Goal: Navigation & Orientation: Understand site structure

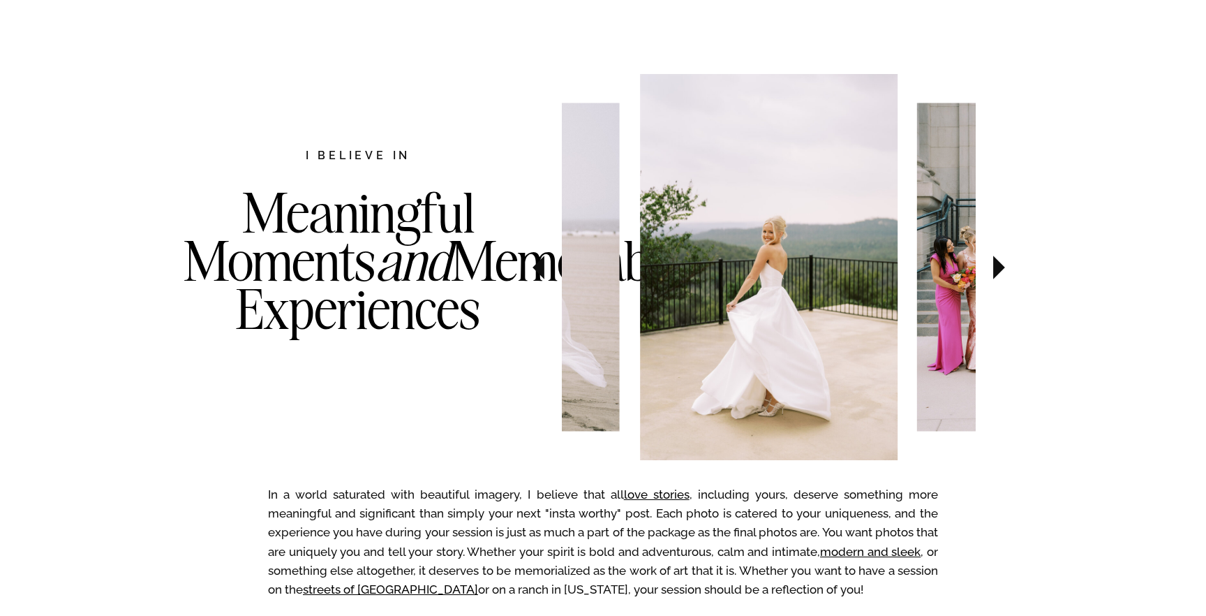
scroll to position [671, 0]
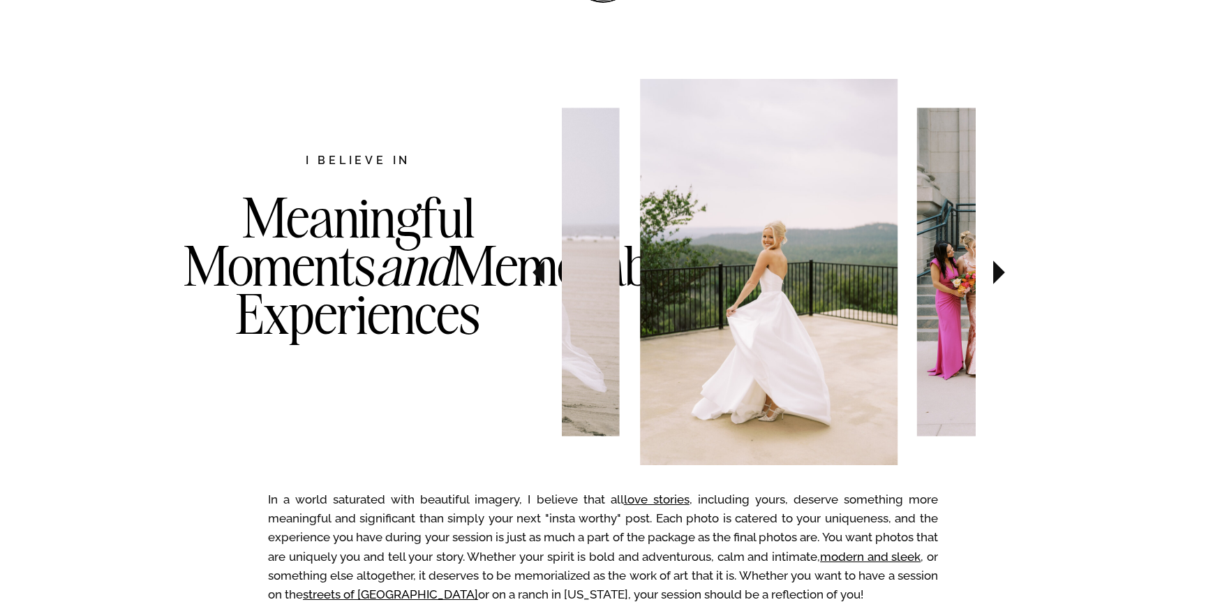
click at [997, 267] on icon at bounding box center [999, 272] width 12 height 24
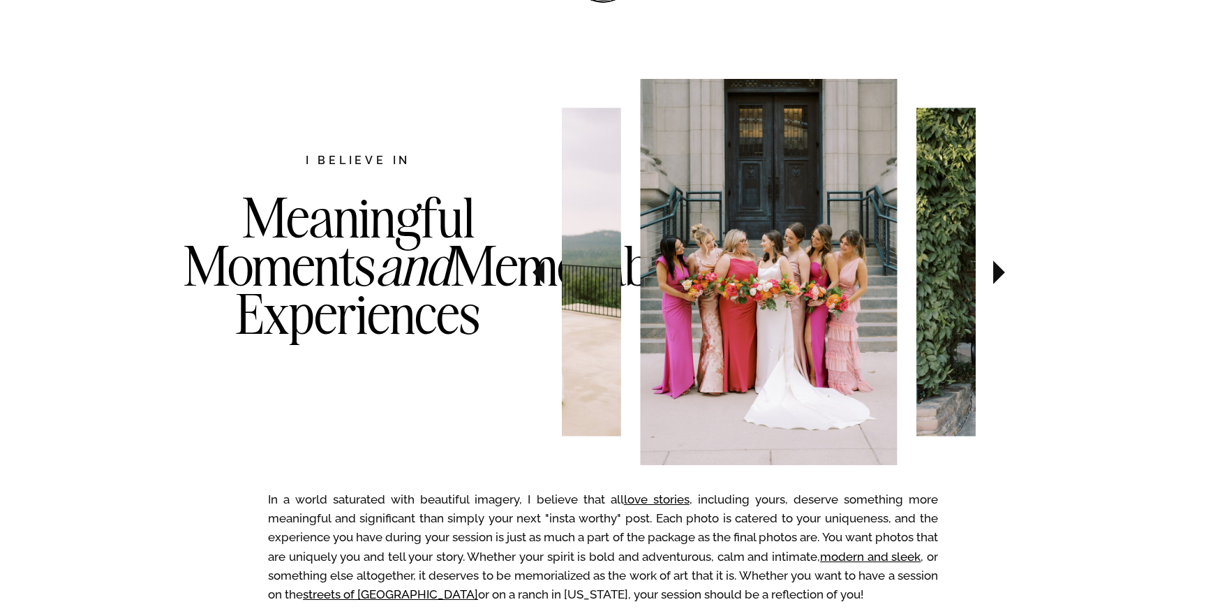
click at [997, 267] on icon at bounding box center [999, 272] width 12 height 24
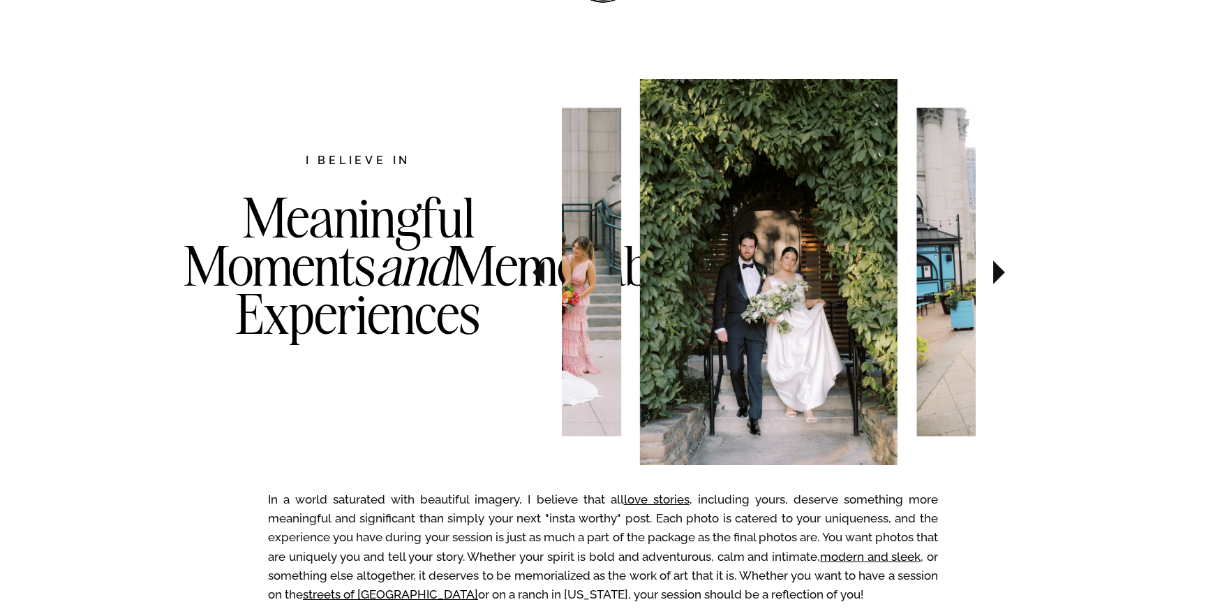
click at [997, 267] on icon at bounding box center [999, 272] width 12 height 24
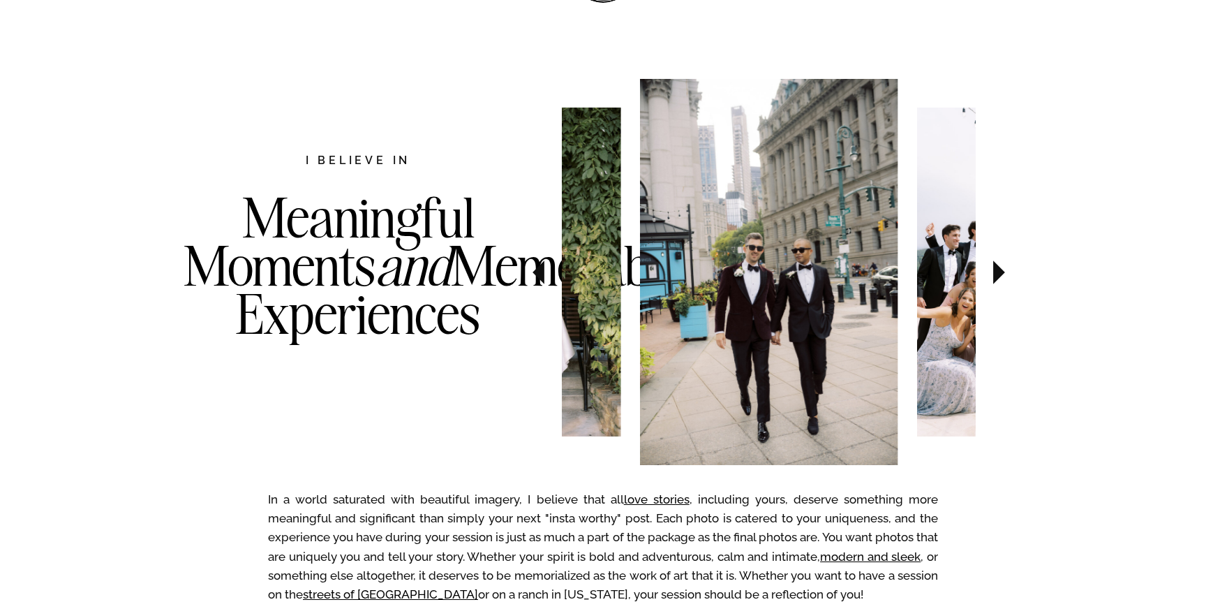
click at [997, 267] on icon at bounding box center [999, 272] width 12 height 24
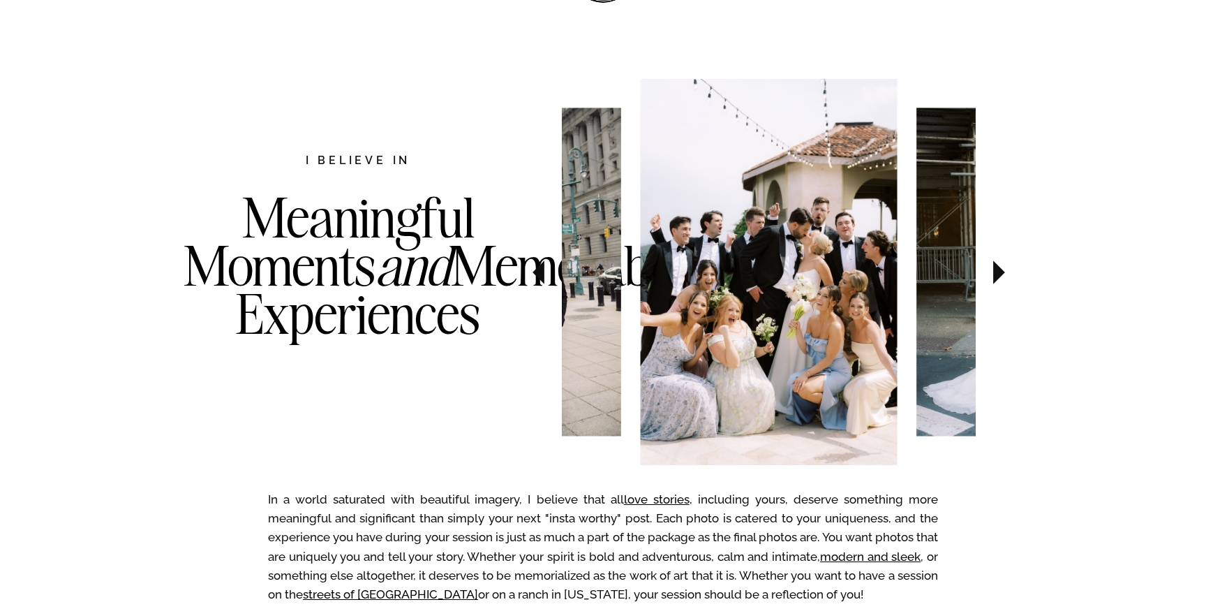
click at [997, 267] on icon at bounding box center [999, 272] width 12 height 24
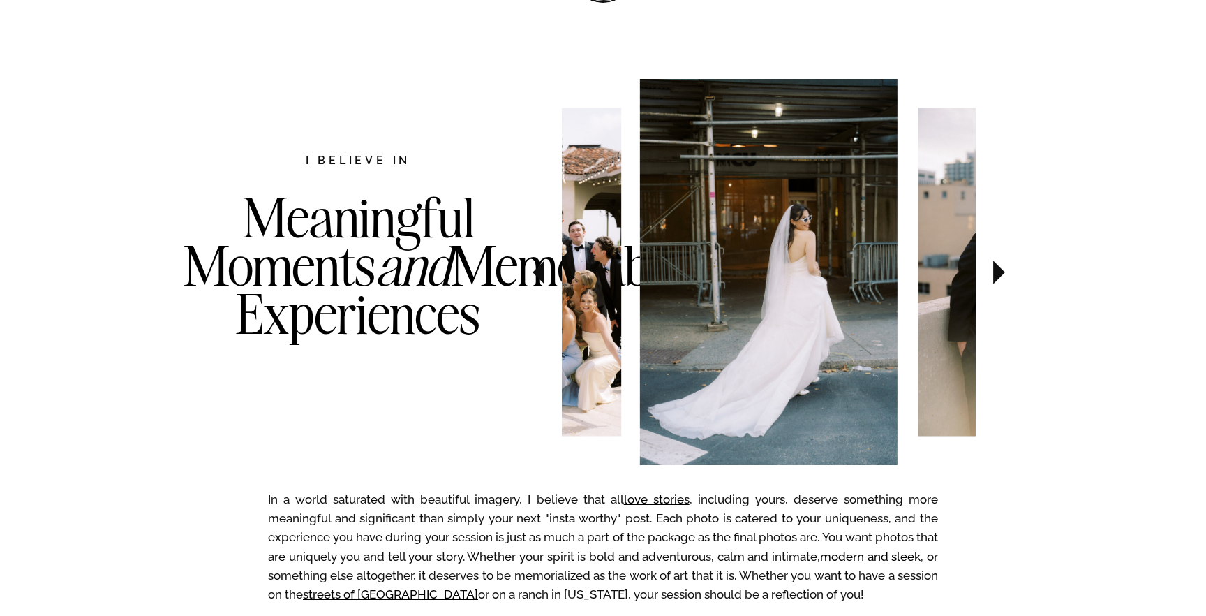
click at [997, 267] on icon at bounding box center [999, 272] width 12 height 24
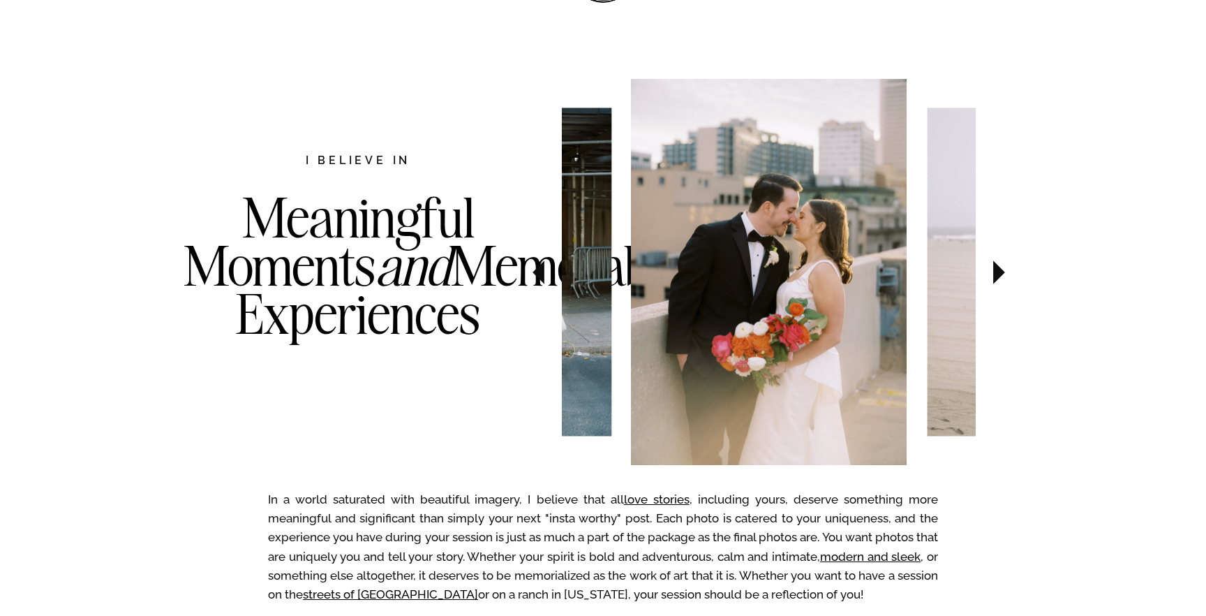
click at [997, 267] on icon at bounding box center [999, 272] width 12 height 24
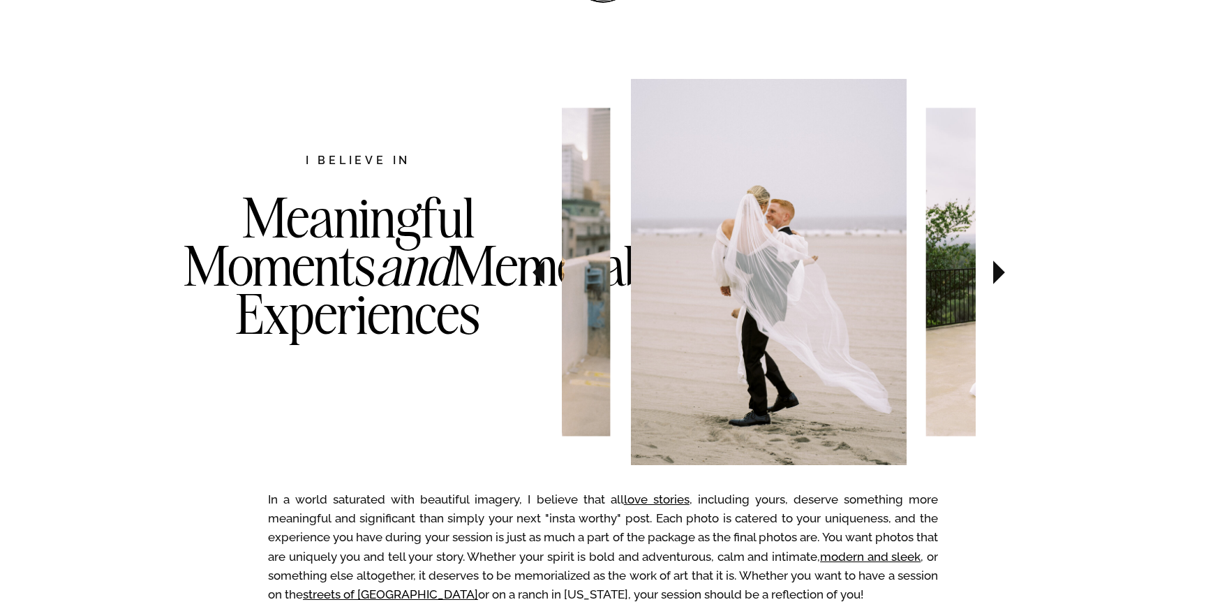
click at [997, 267] on icon at bounding box center [999, 272] width 12 height 24
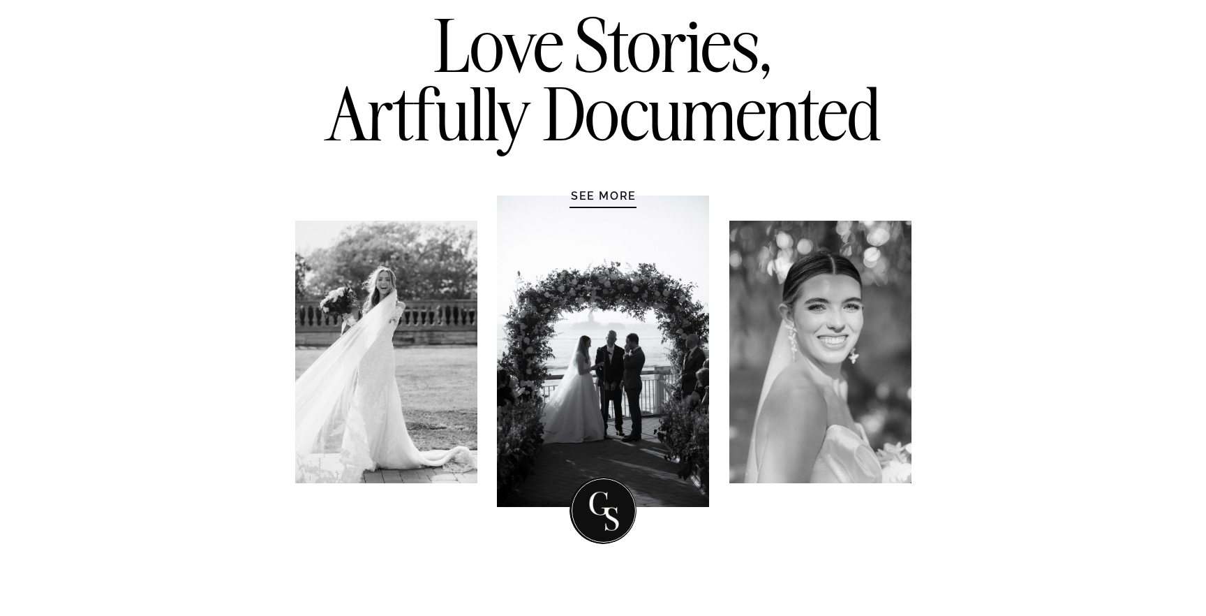
scroll to position [0, 0]
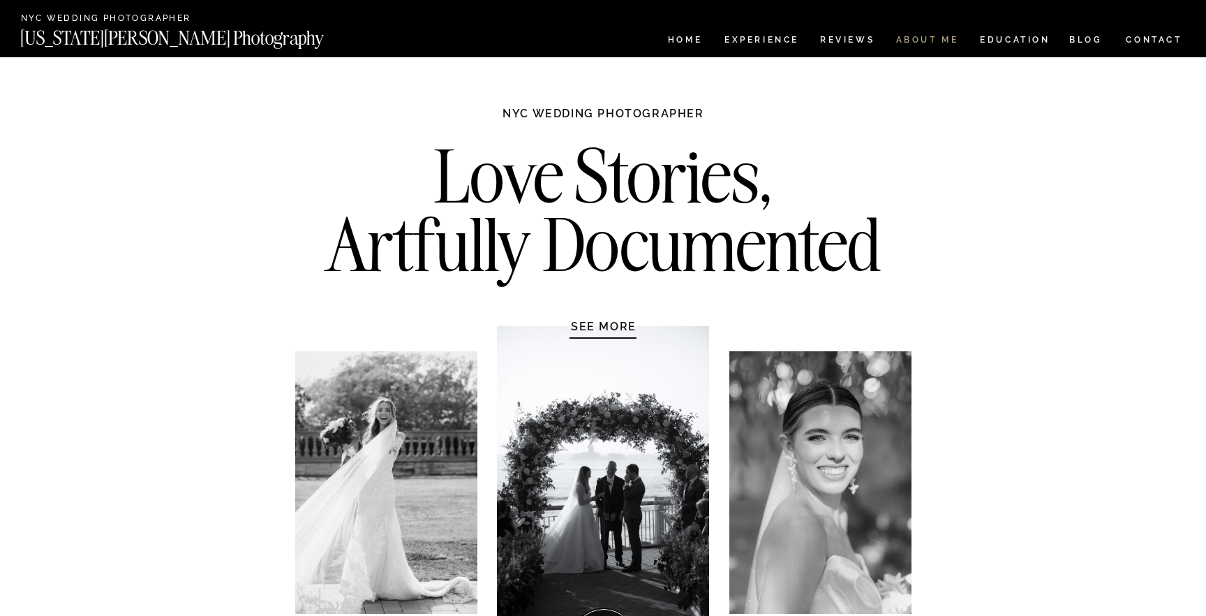
click at [942, 39] on nav "ABOUT ME" at bounding box center [927, 42] width 64 height 12
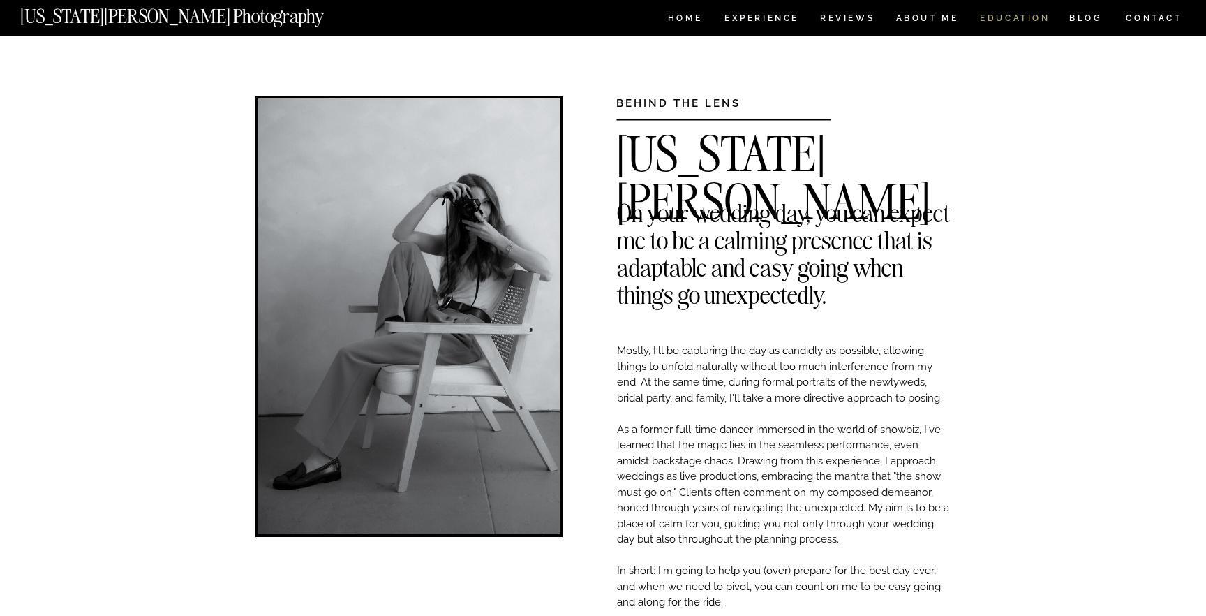
click at [1007, 17] on nav "EDUCATION" at bounding box center [1014, 20] width 73 height 12
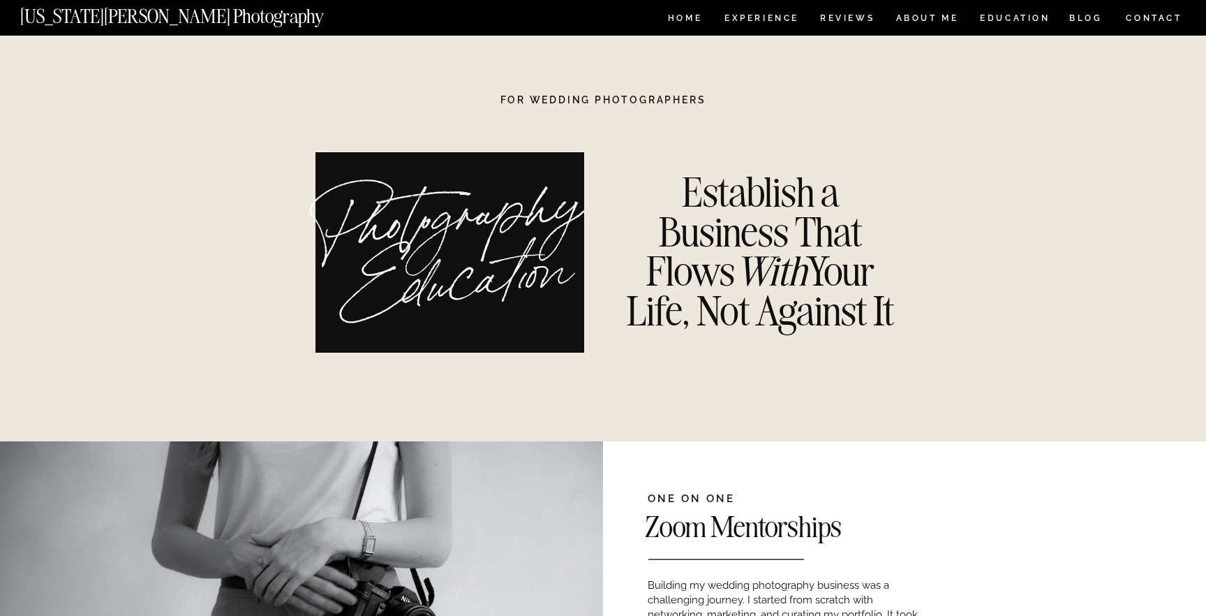
click at [1154, 14] on nav "CONTACT" at bounding box center [1154, 17] width 58 height 15
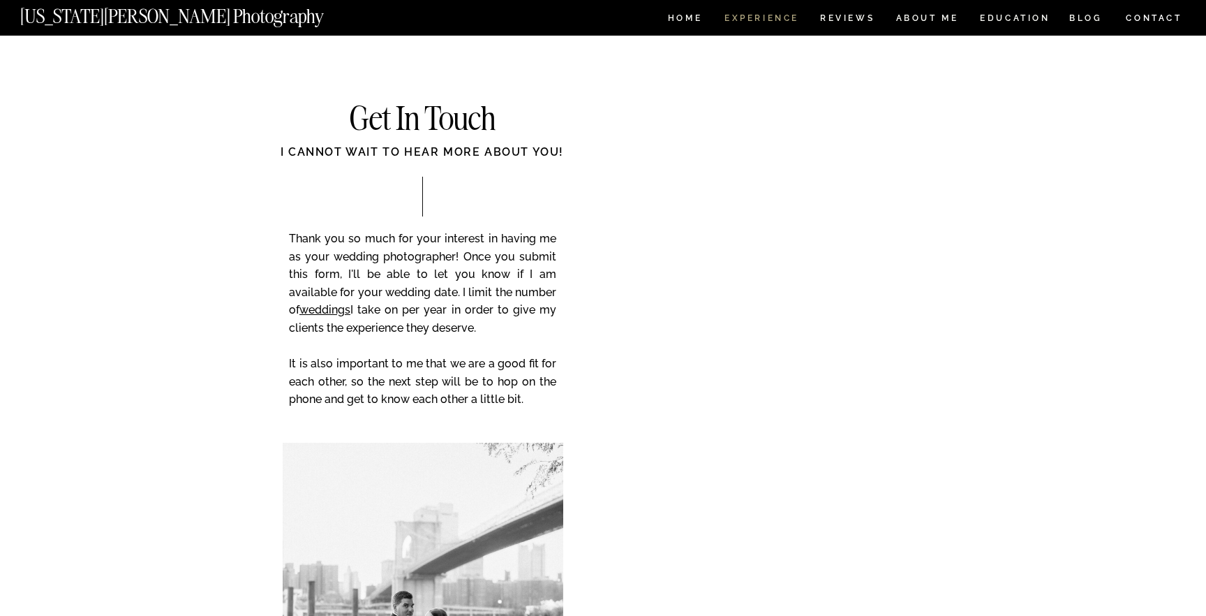
click at [769, 17] on nav "Experience" at bounding box center [760, 20] width 73 height 12
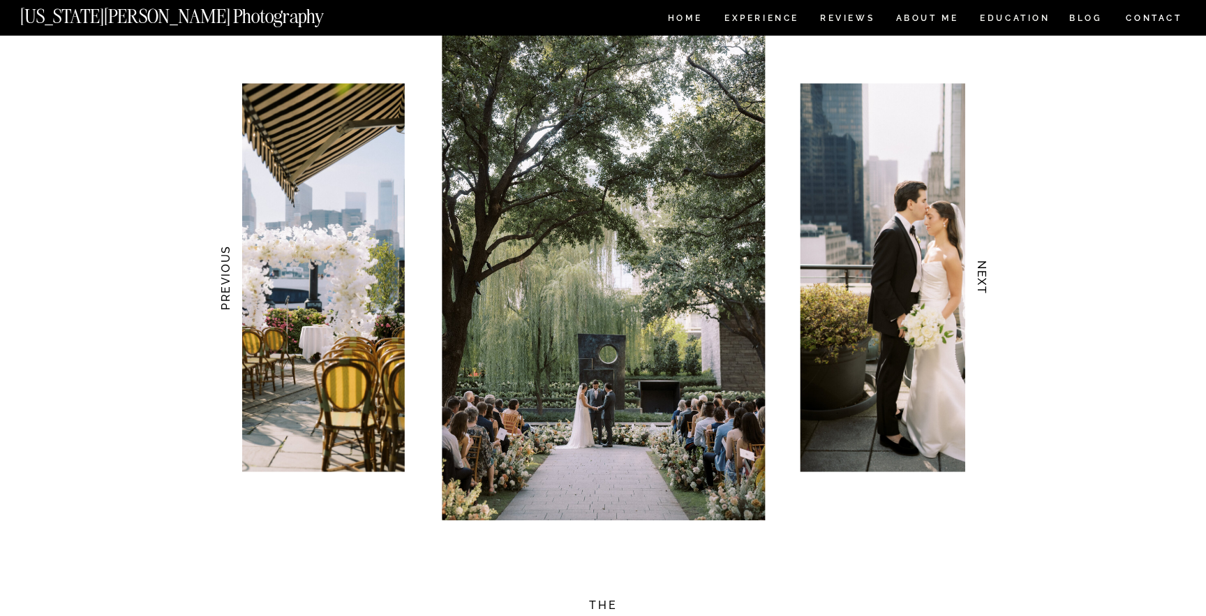
scroll to position [1341, 0]
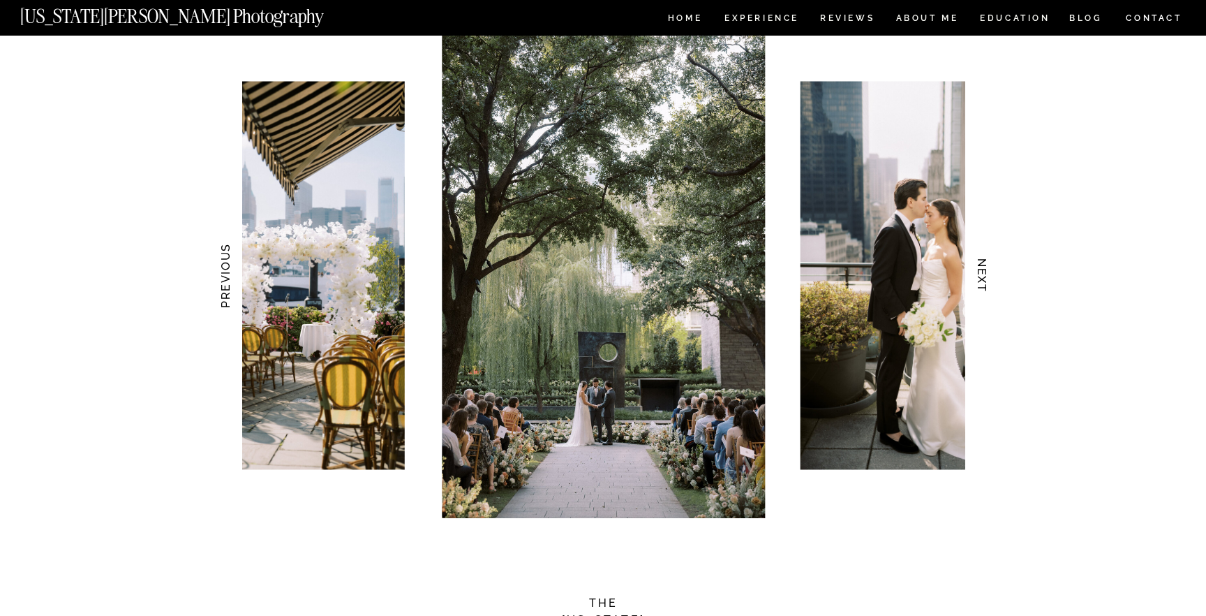
click at [982, 287] on h3 "NEXT" at bounding box center [982, 276] width 15 height 88
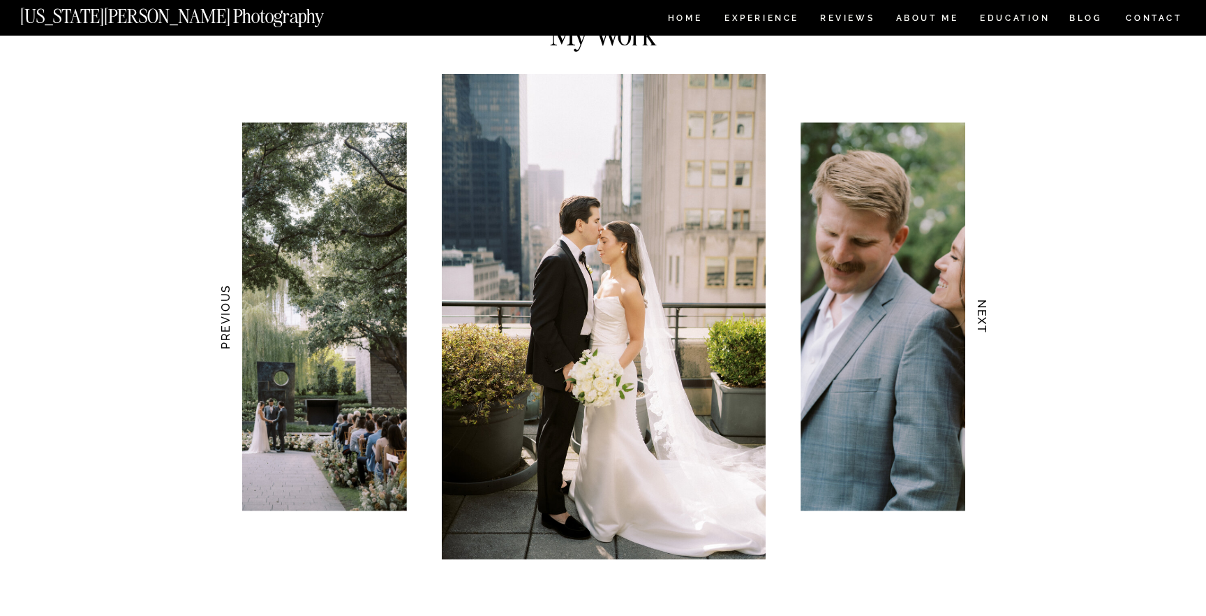
scroll to position [1301, 0]
click at [985, 321] on h3 "NEXT" at bounding box center [982, 316] width 15 height 88
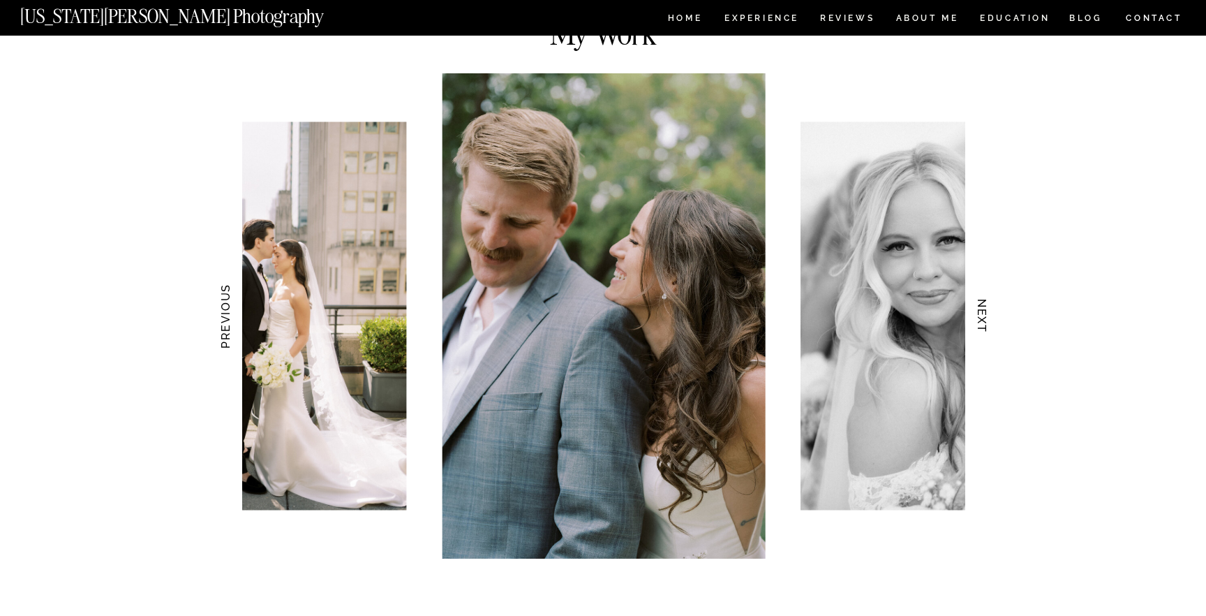
click at [985, 321] on h3 "NEXT" at bounding box center [982, 316] width 15 height 88
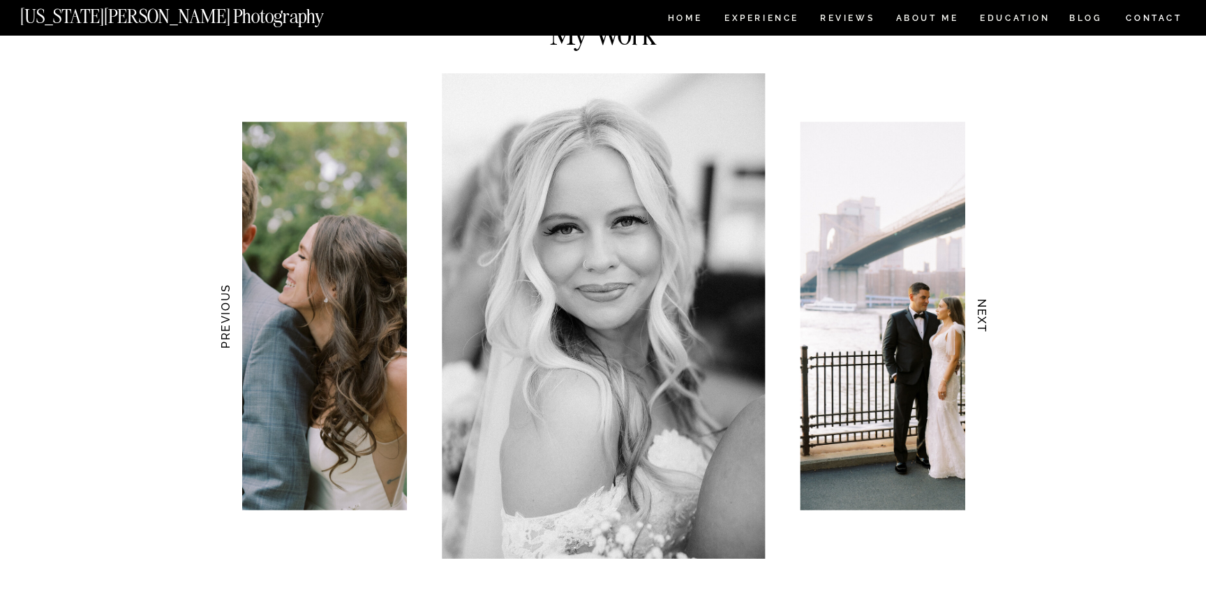
click at [985, 321] on h3 "NEXT" at bounding box center [982, 316] width 15 height 88
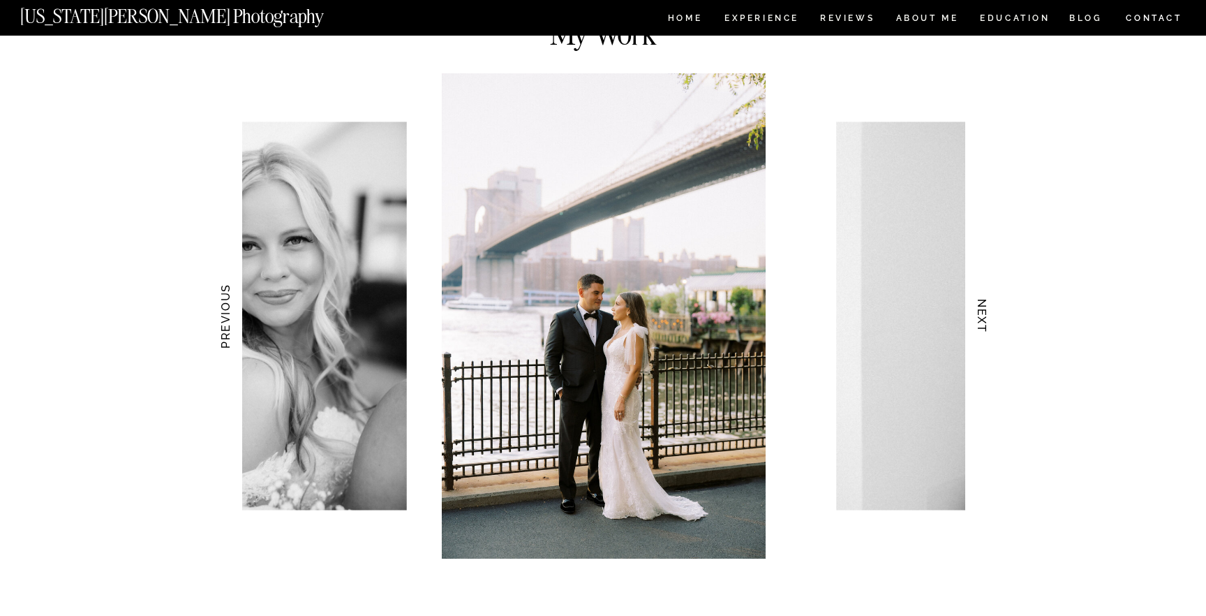
click at [985, 321] on h3 "NEXT" at bounding box center [982, 316] width 15 height 88
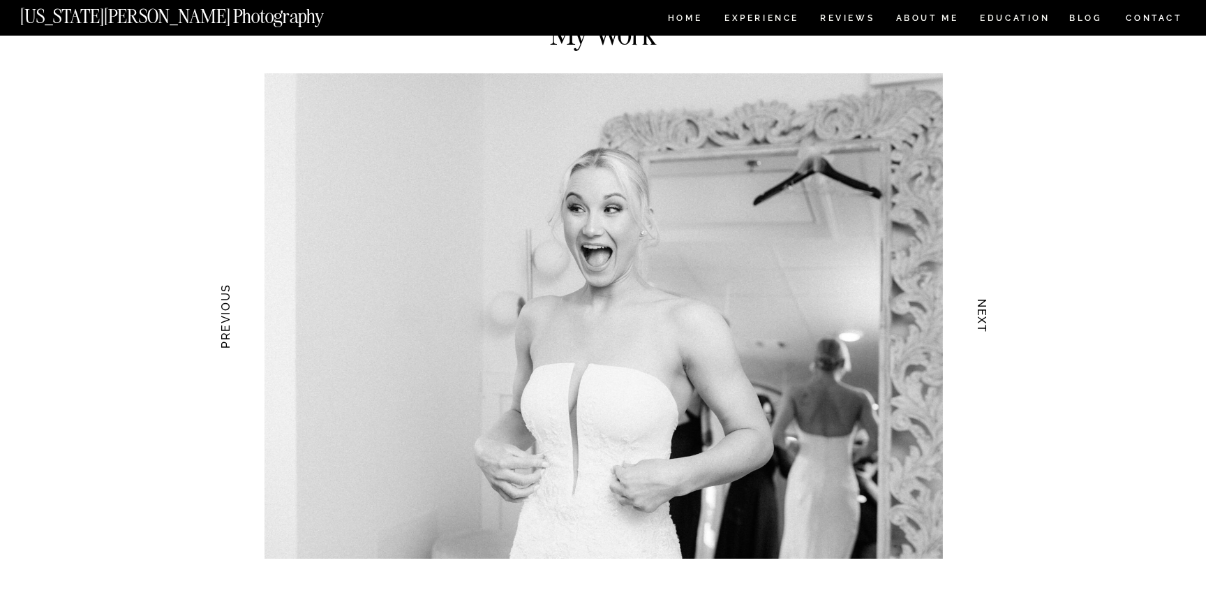
click at [985, 321] on h3 "NEXT" at bounding box center [982, 316] width 15 height 88
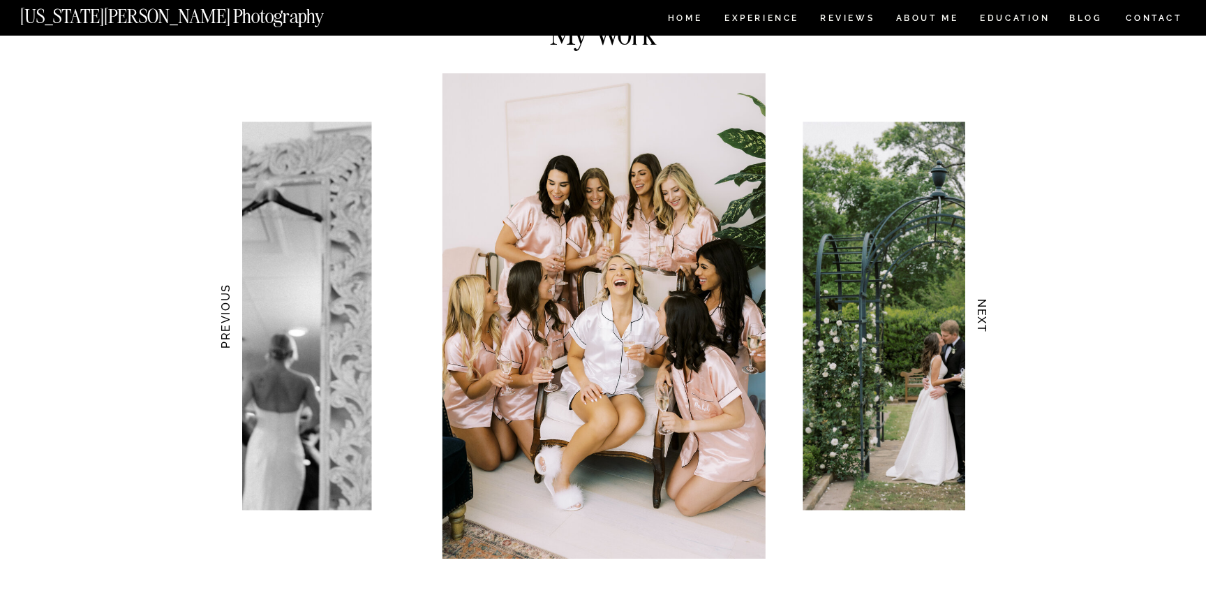
click at [985, 321] on h3 "NEXT" at bounding box center [982, 316] width 15 height 88
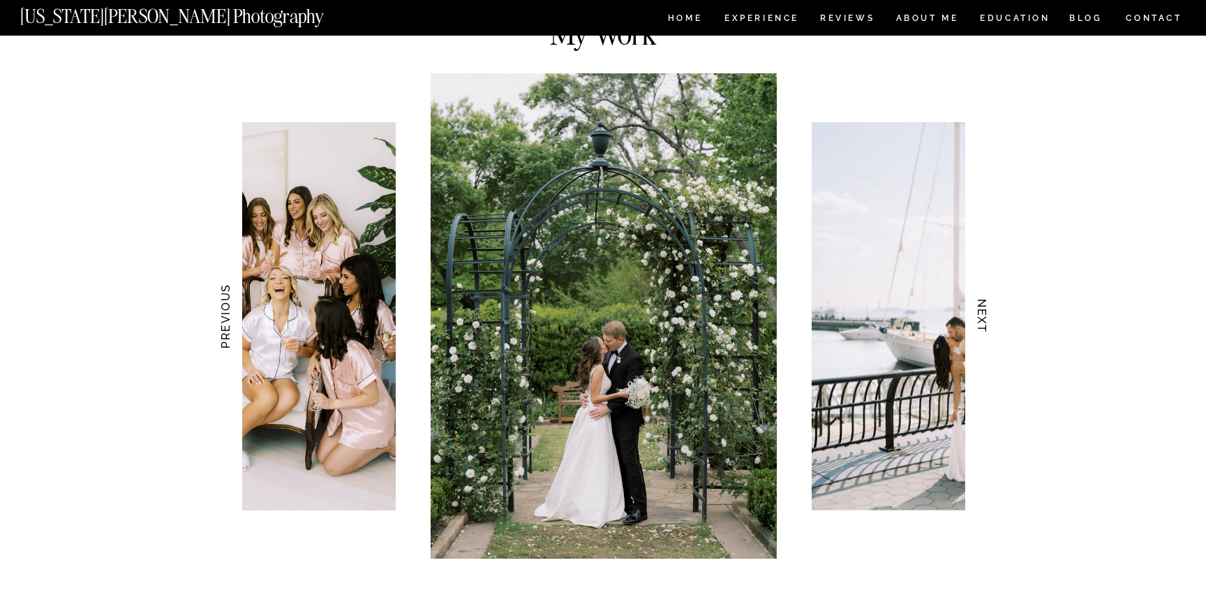
click at [985, 321] on h3 "NEXT" at bounding box center [982, 316] width 15 height 88
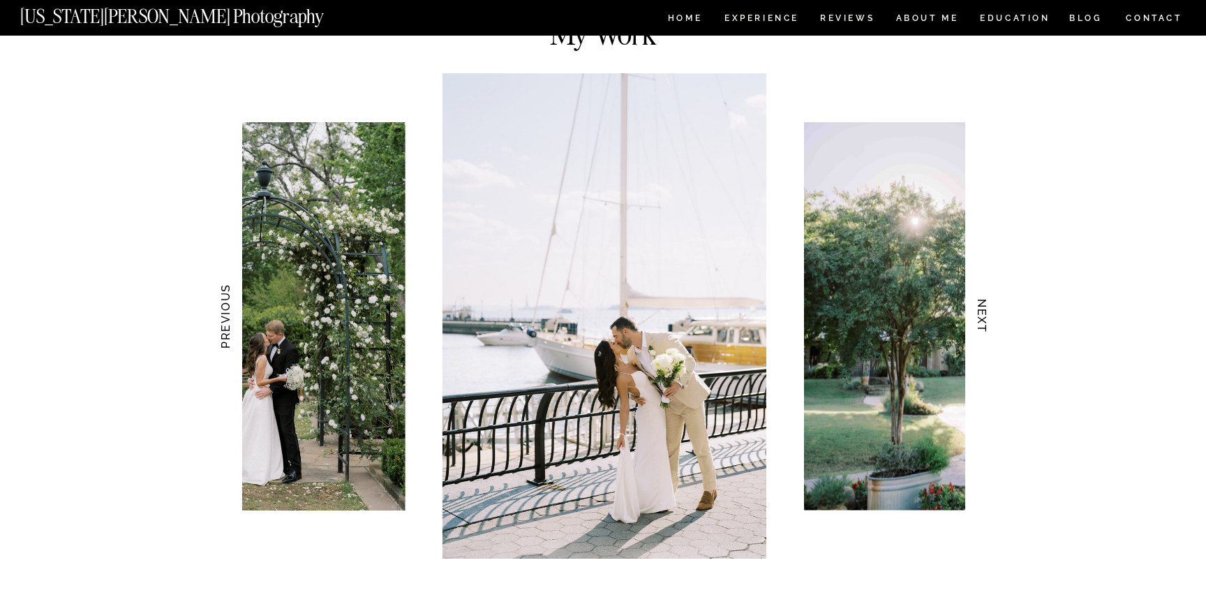
click at [985, 321] on h3 "NEXT" at bounding box center [982, 316] width 15 height 88
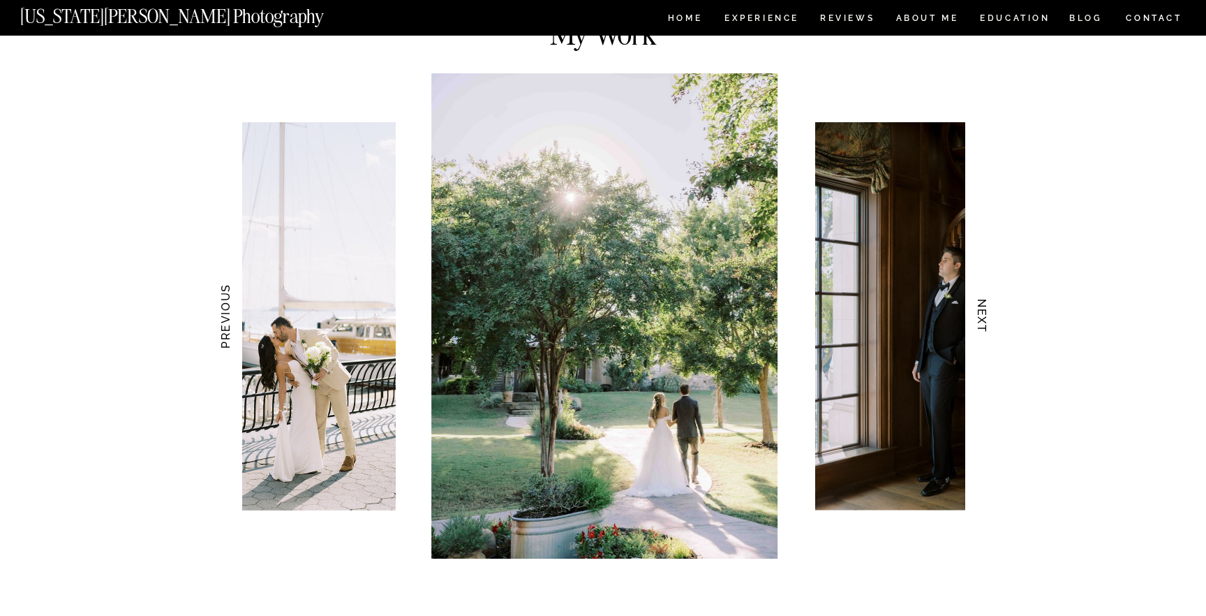
click at [985, 321] on h3 "NEXT" at bounding box center [982, 316] width 15 height 88
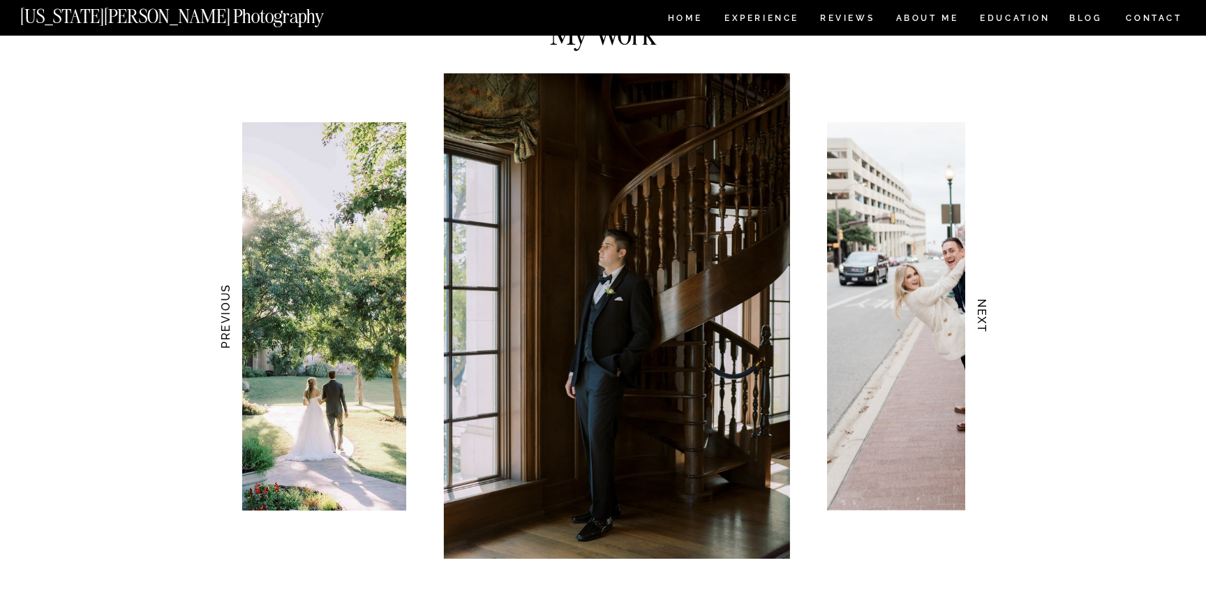
click at [985, 321] on h3 "NEXT" at bounding box center [982, 316] width 15 height 88
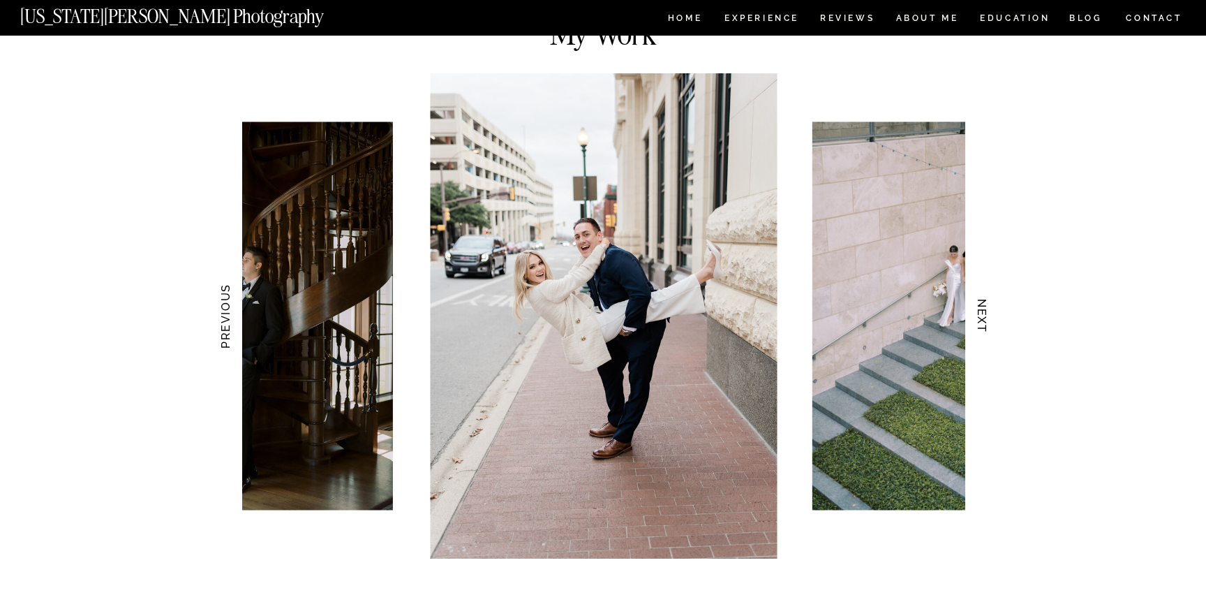
click at [985, 321] on h3 "NEXT" at bounding box center [982, 316] width 15 height 88
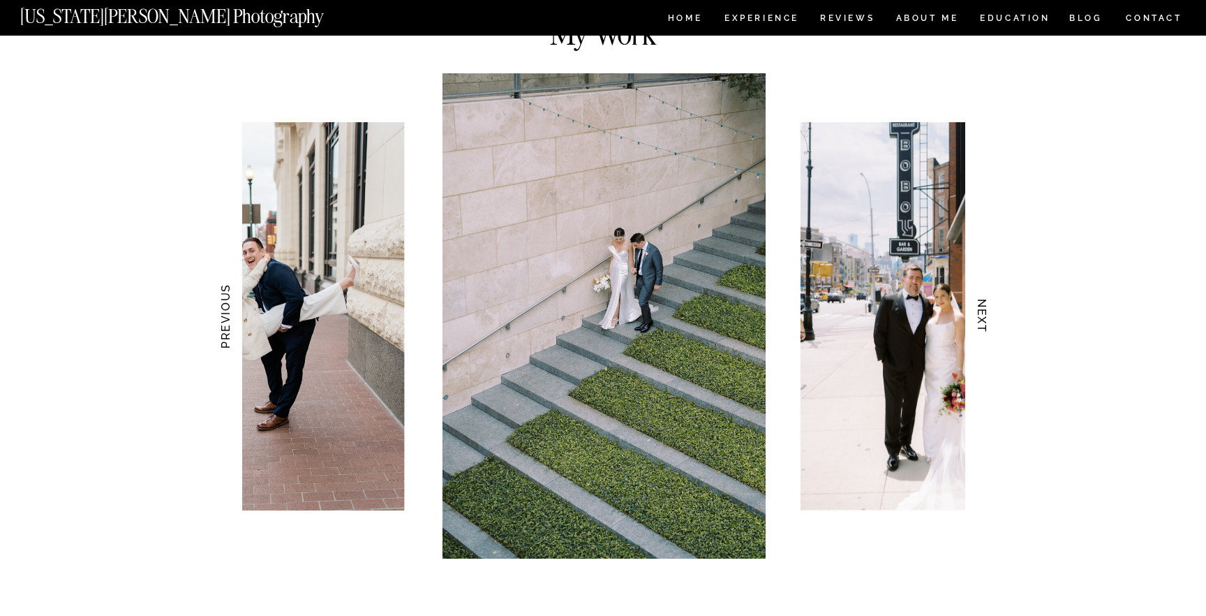
click at [985, 321] on h3 "NEXT" at bounding box center [982, 316] width 15 height 88
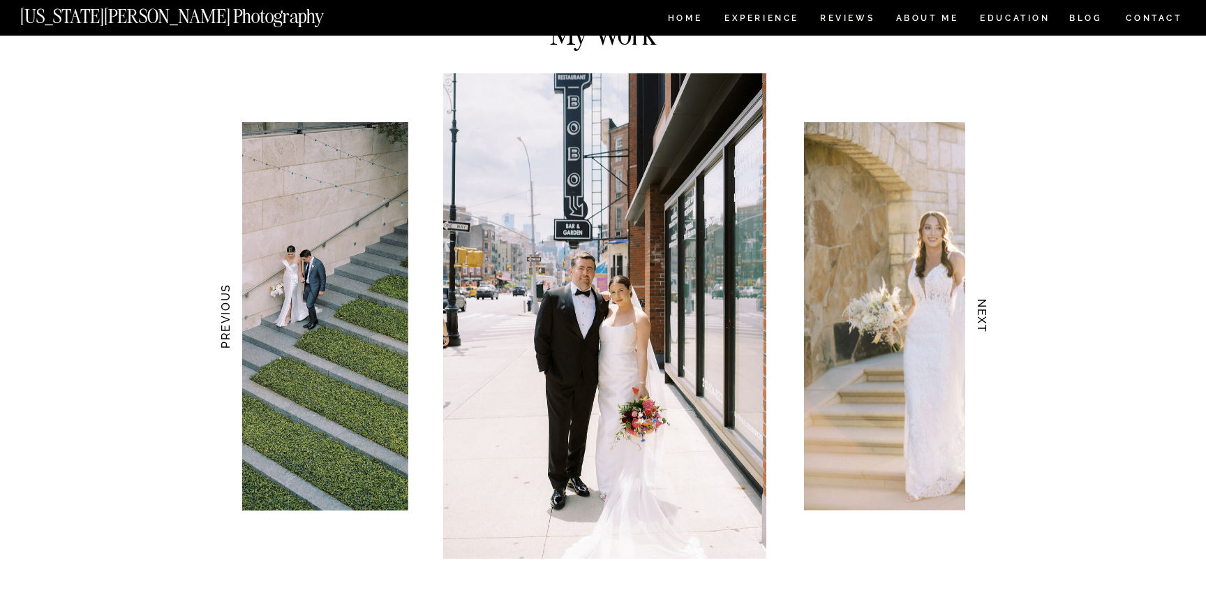
click at [985, 321] on h3 "NEXT" at bounding box center [982, 316] width 15 height 88
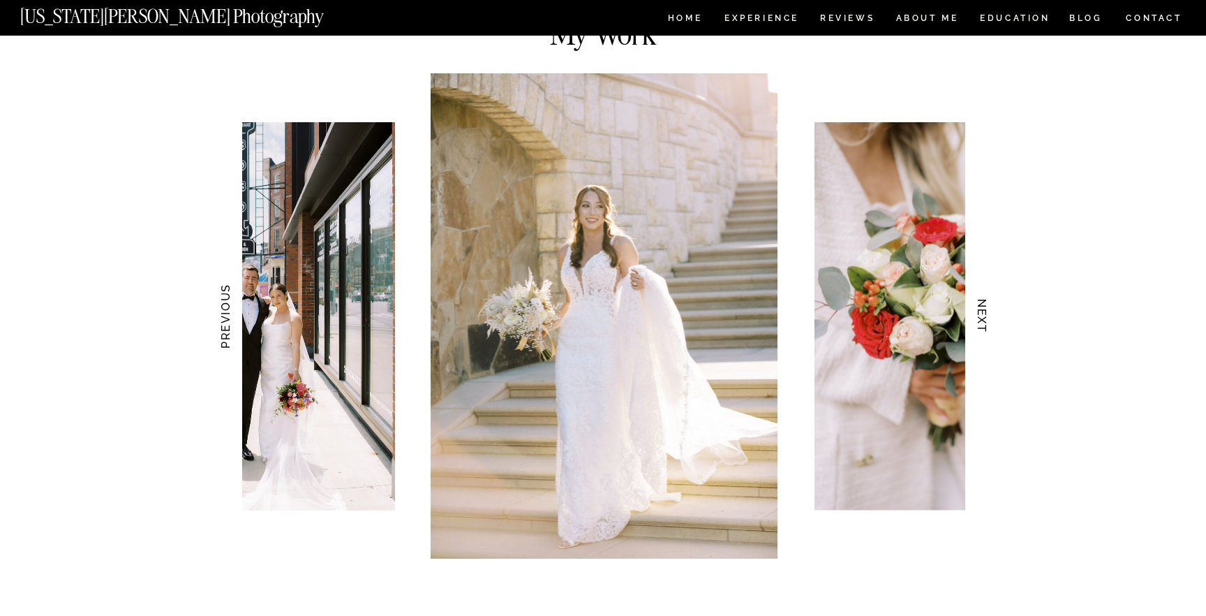
click at [985, 321] on h3 "NEXT" at bounding box center [982, 316] width 15 height 88
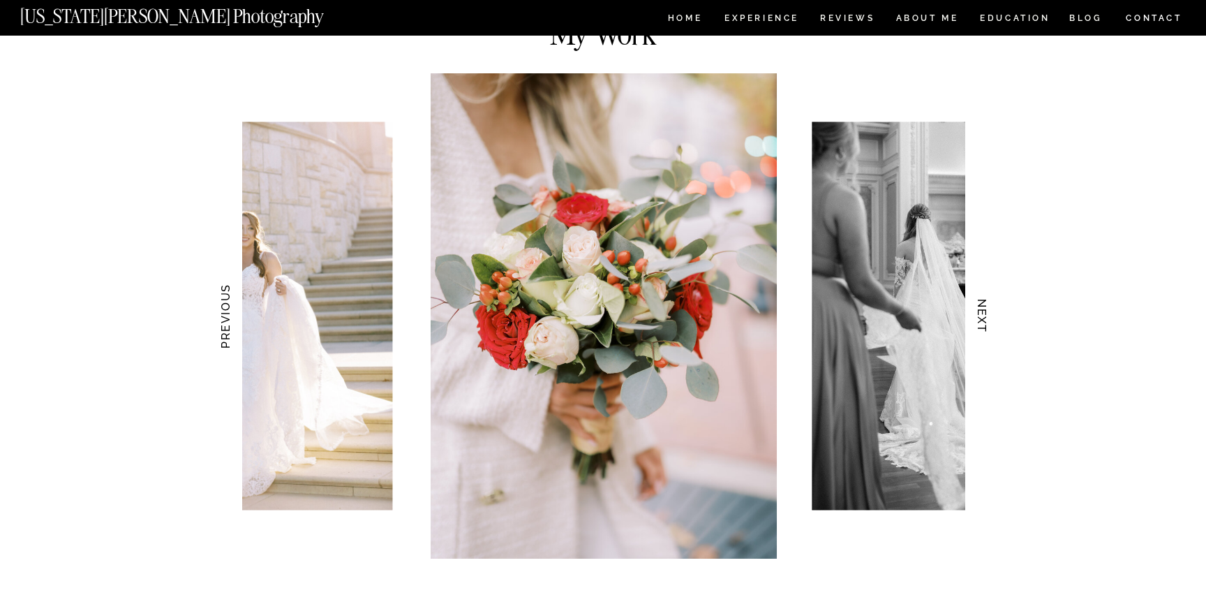
click at [985, 321] on h3 "NEXT" at bounding box center [982, 316] width 15 height 88
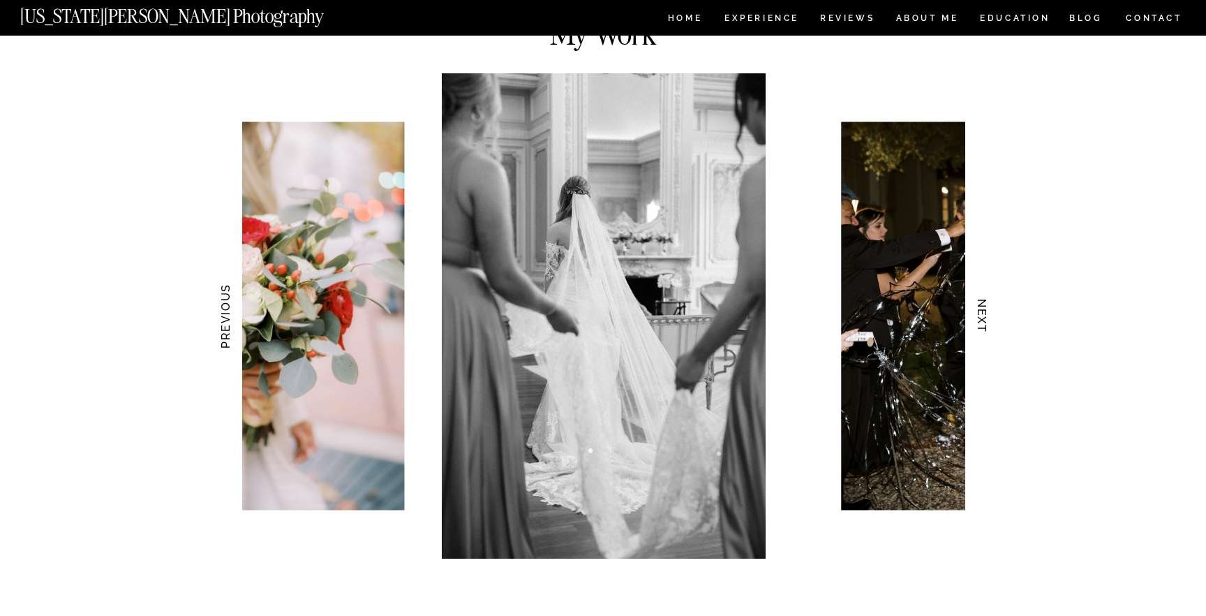
click at [985, 321] on h3 "NEXT" at bounding box center [982, 316] width 15 height 88
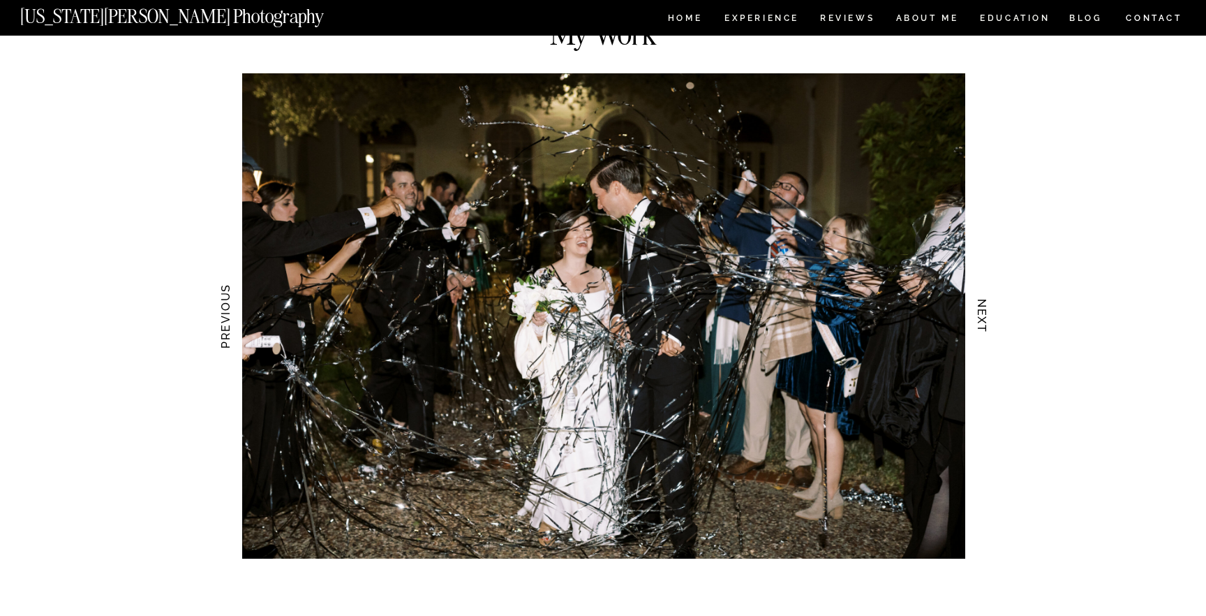
click at [985, 321] on h3 "NEXT" at bounding box center [982, 316] width 15 height 88
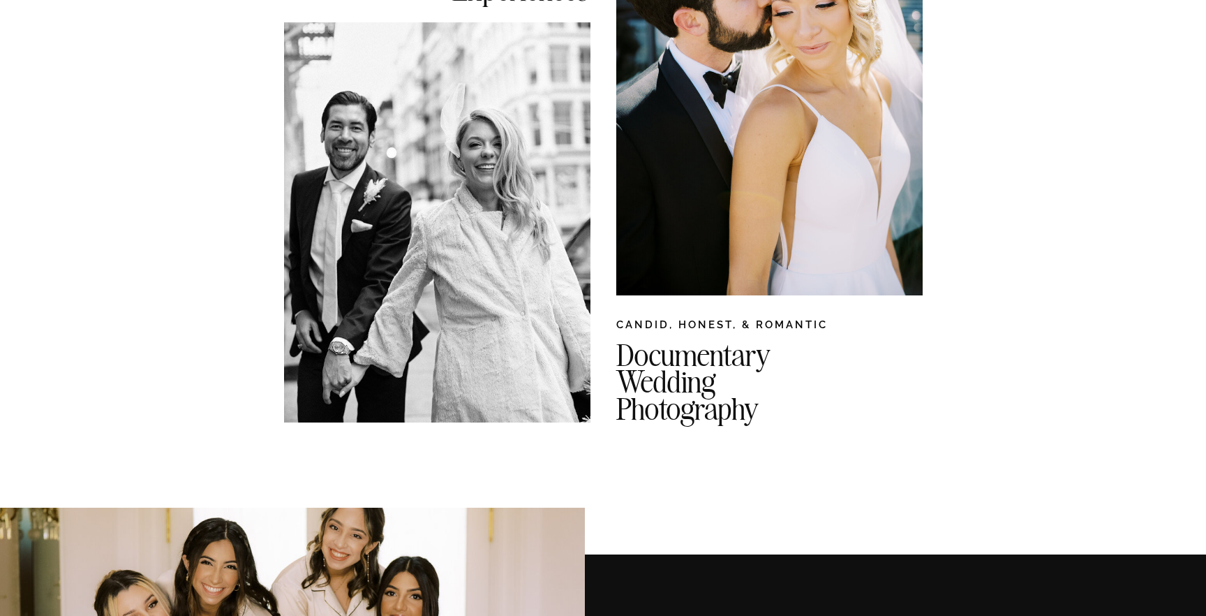
scroll to position [0, 0]
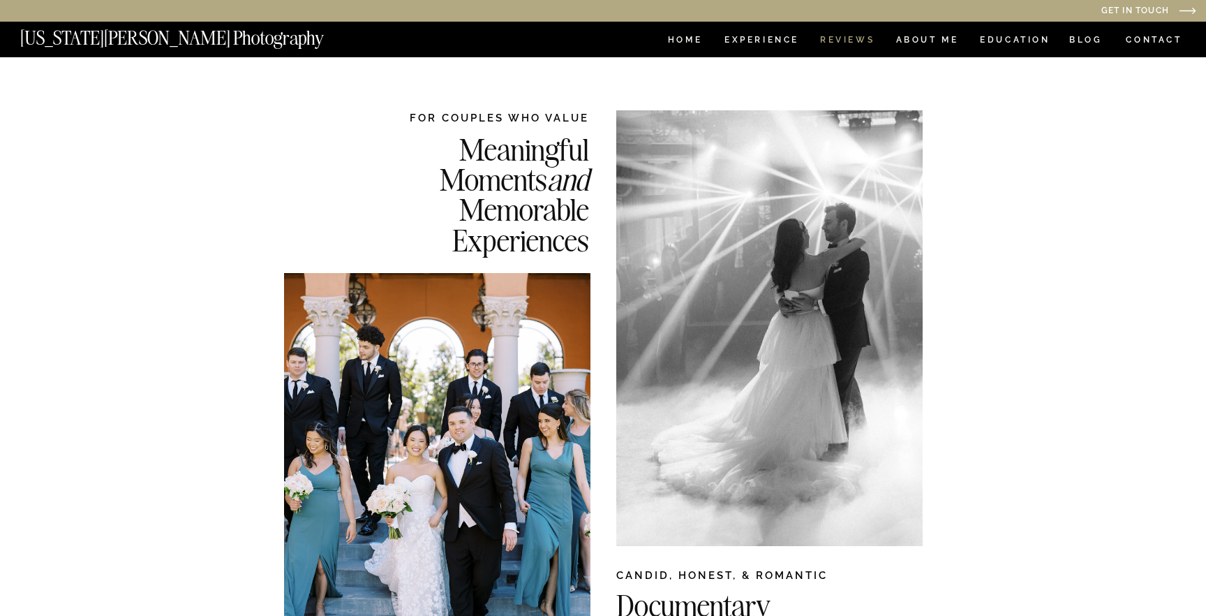
click at [851, 40] on nav "REVIEWS" at bounding box center [846, 42] width 52 height 12
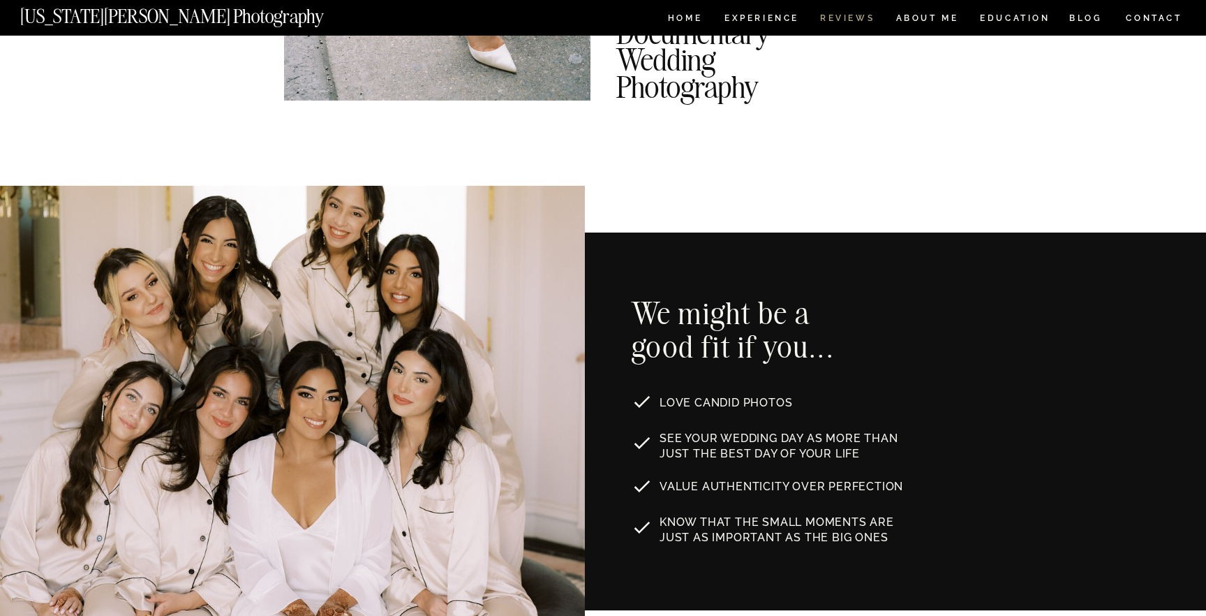
scroll to position [628, 0]
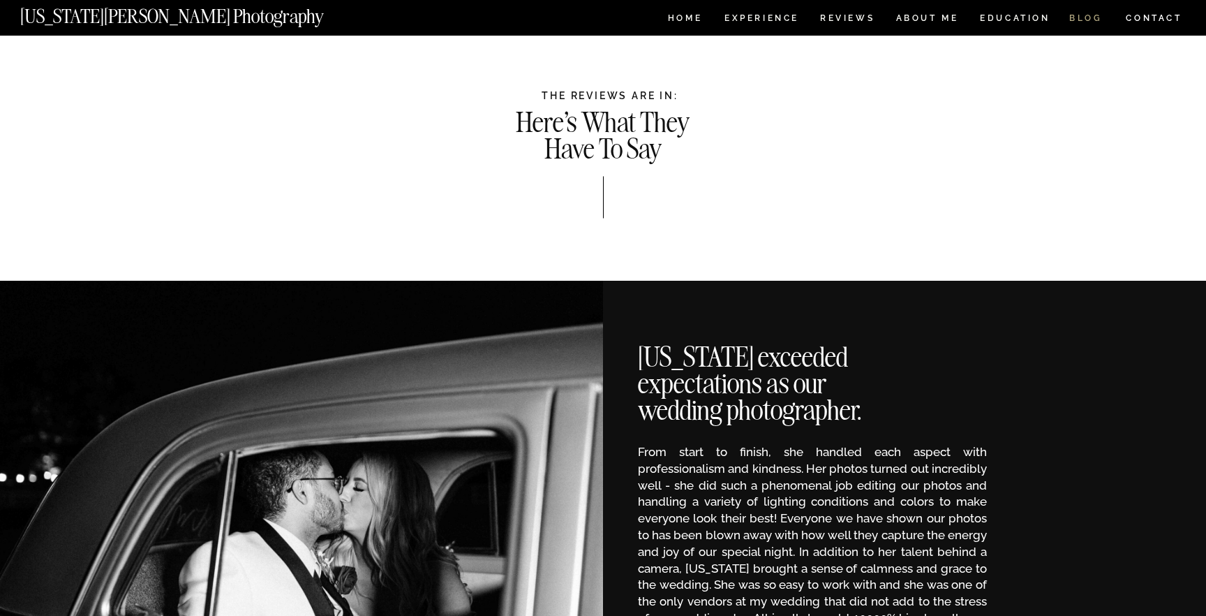
click at [1091, 15] on nav "BLOG" at bounding box center [1086, 20] width 34 height 12
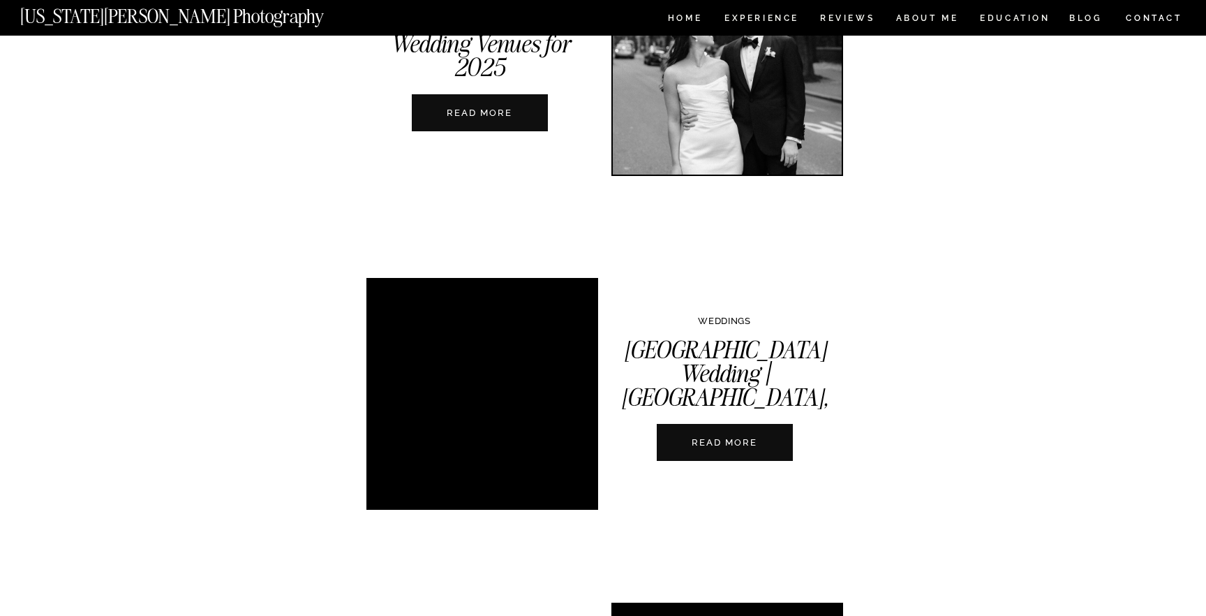
scroll to position [840, 0]
